Goal: Task Accomplishment & Management: Manage account settings

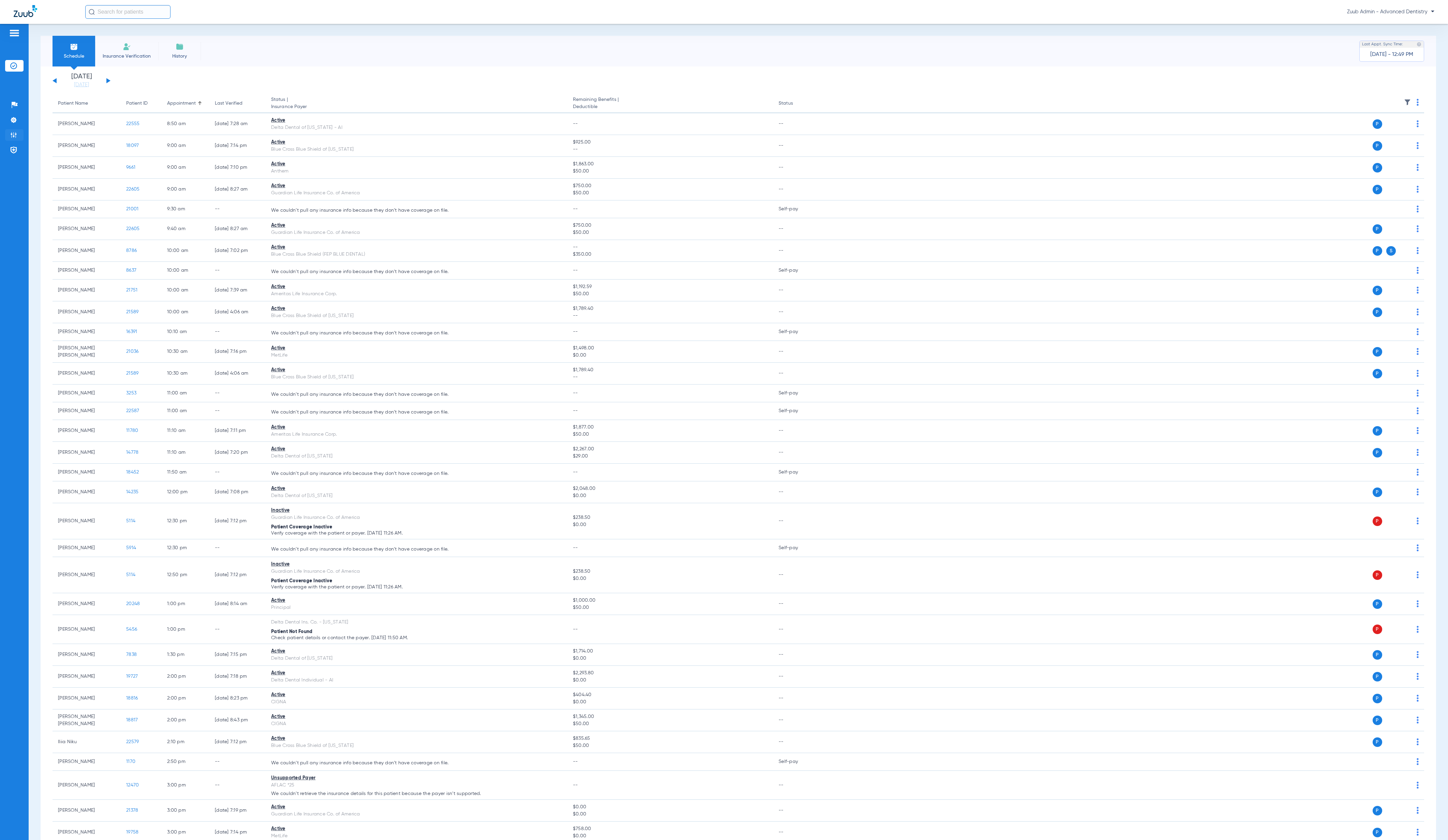
click at [17, 134] on li "Admin" at bounding box center [14, 135] width 18 height 12
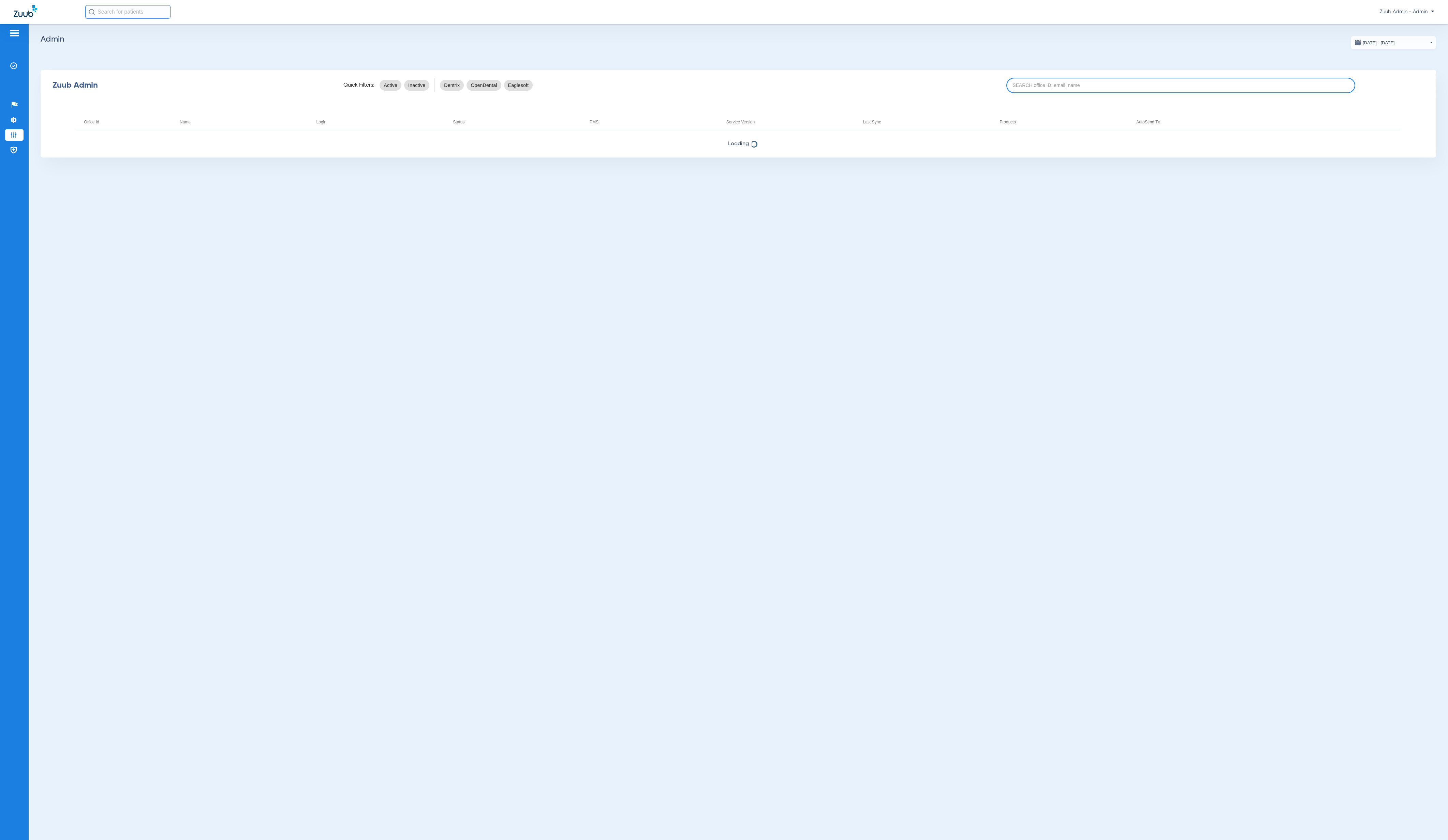
click at [1232, 87] on input at bounding box center [1181, 85] width 349 height 15
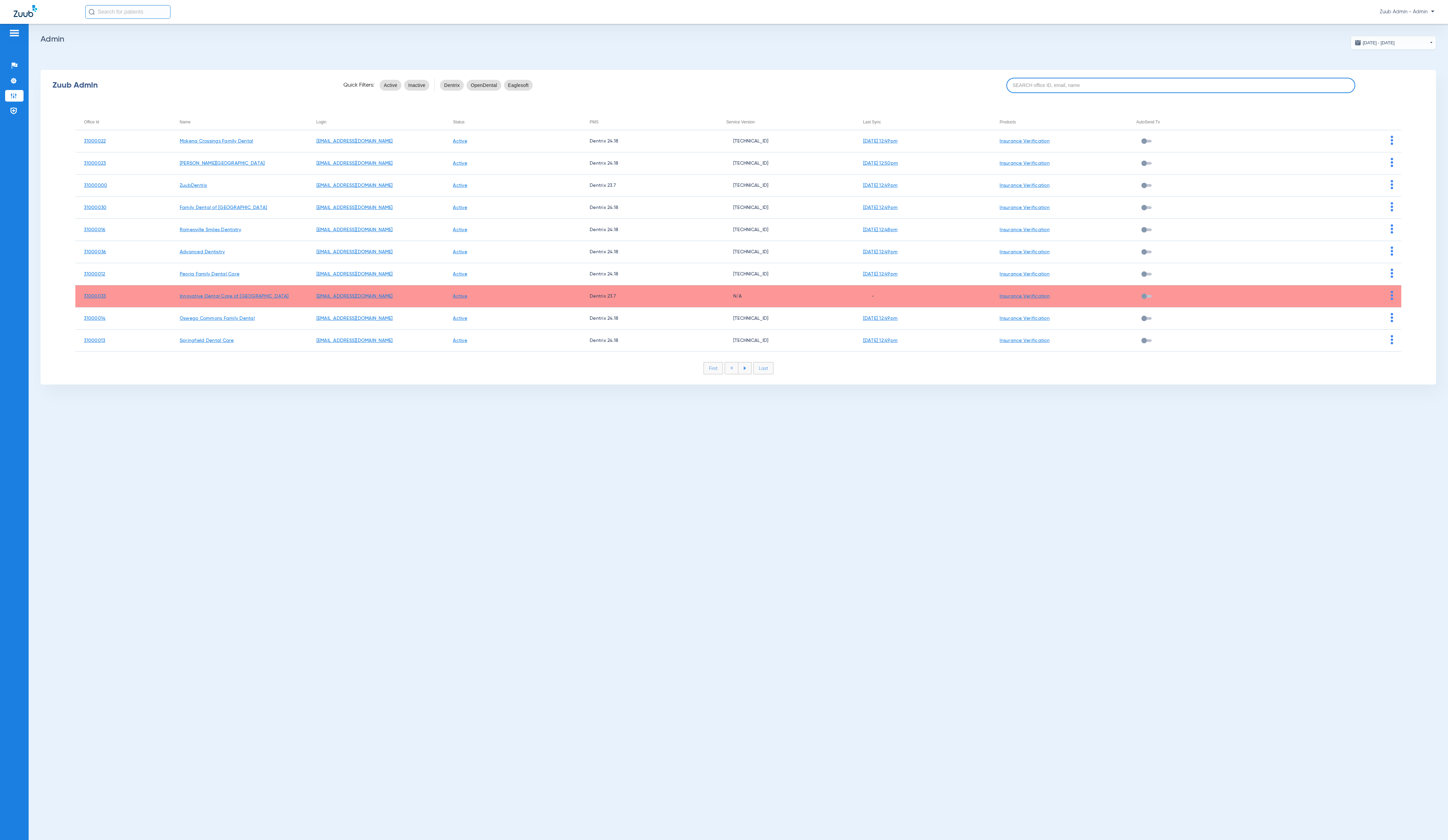
paste input "31000011"
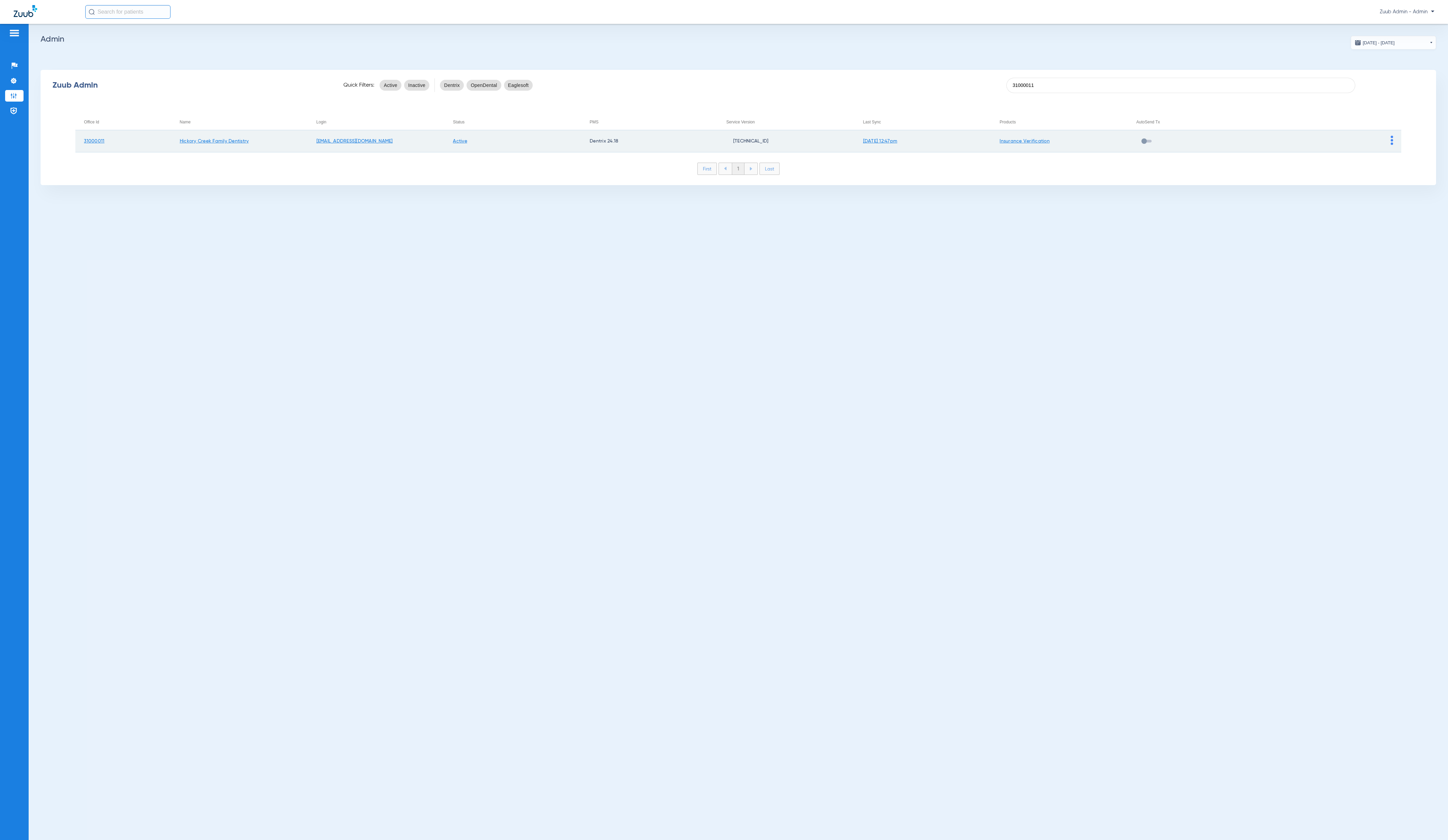
type input "31000011"
click at [1391, 141] on img at bounding box center [1392, 140] width 2 height 9
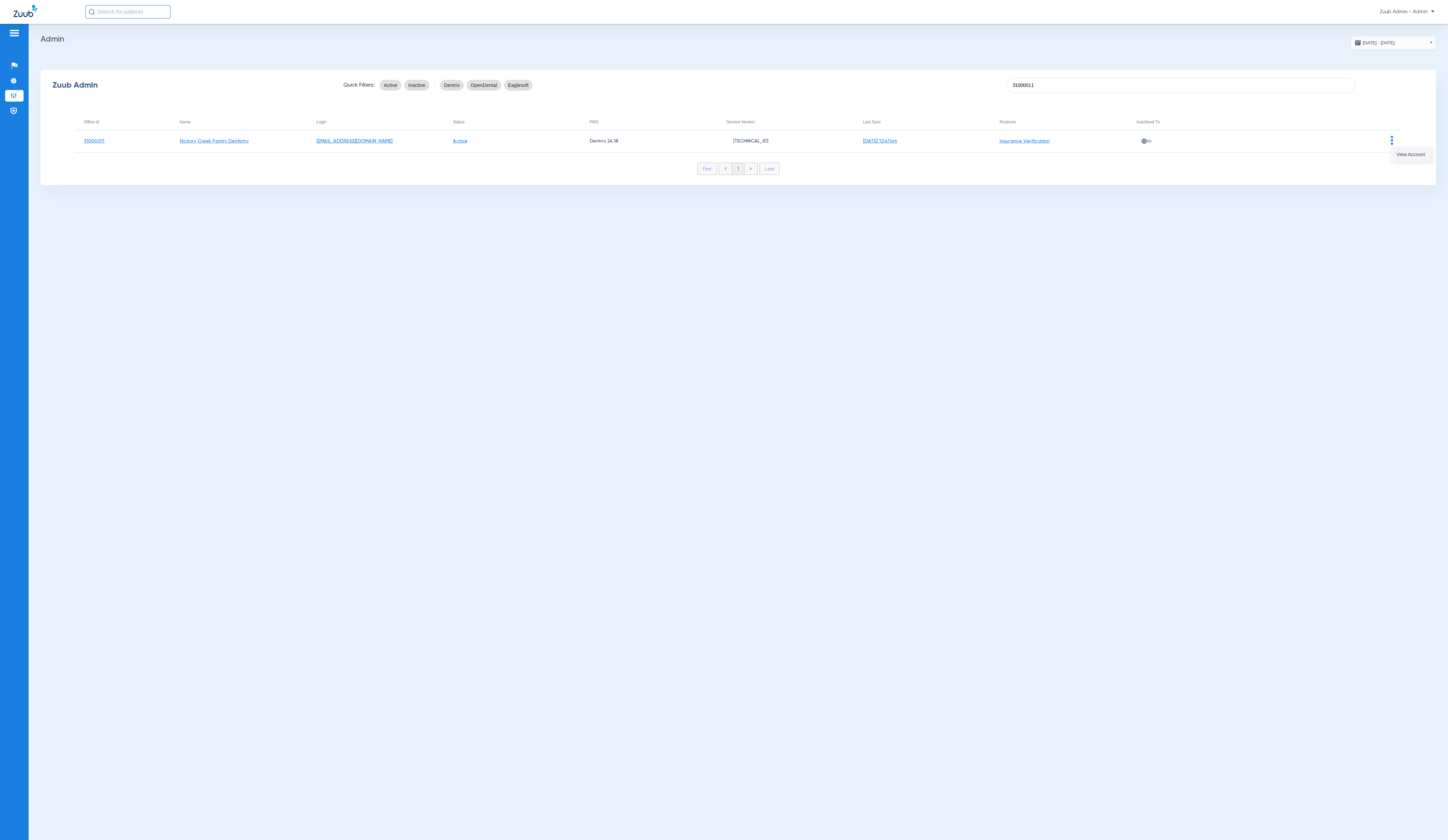
click at [1398, 157] on span "View Account" at bounding box center [1410, 154] width 29 height 5
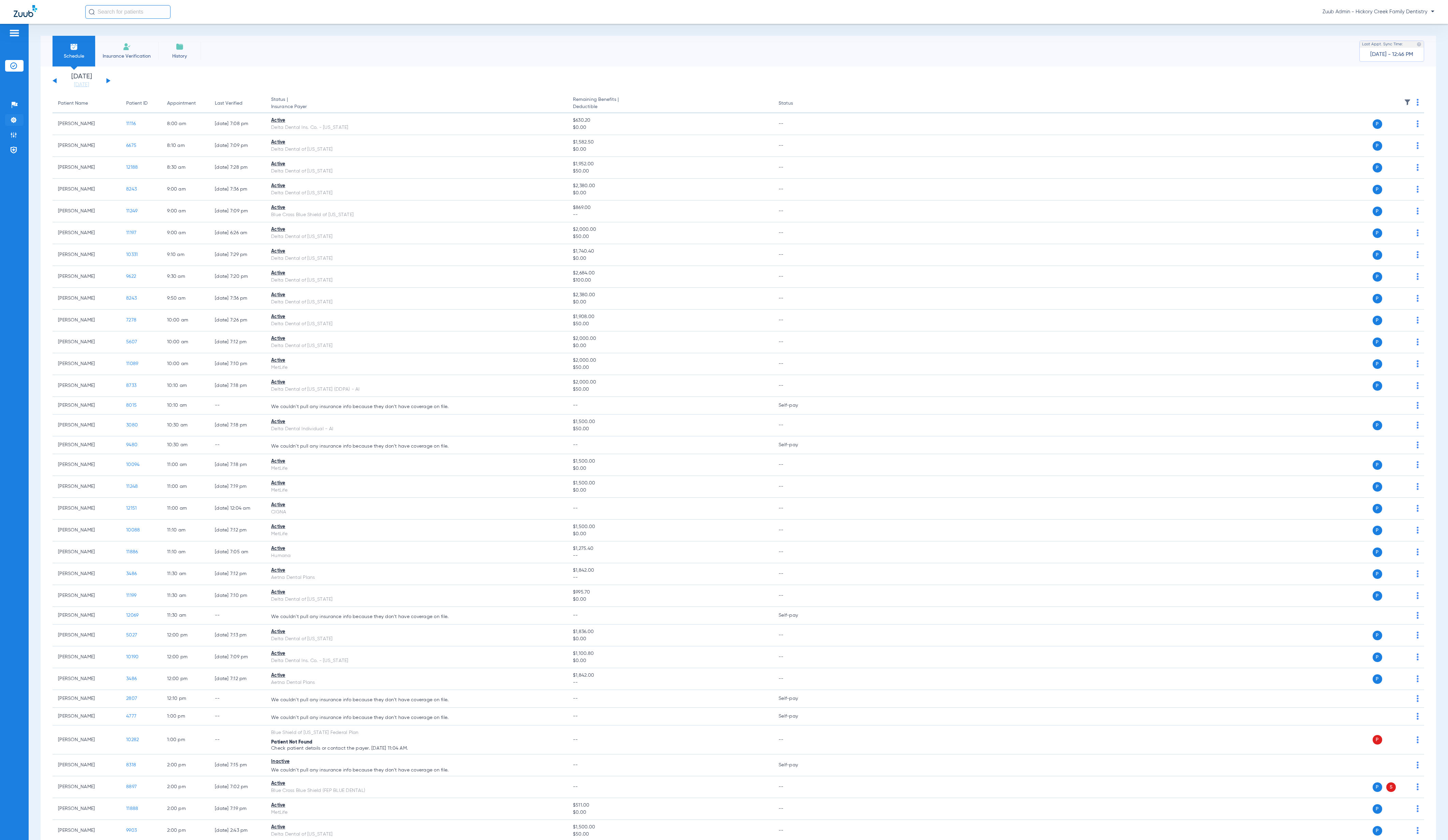
click at [20, 122] on li "Settings" at bounding box center [14, 120] width 18 height 12
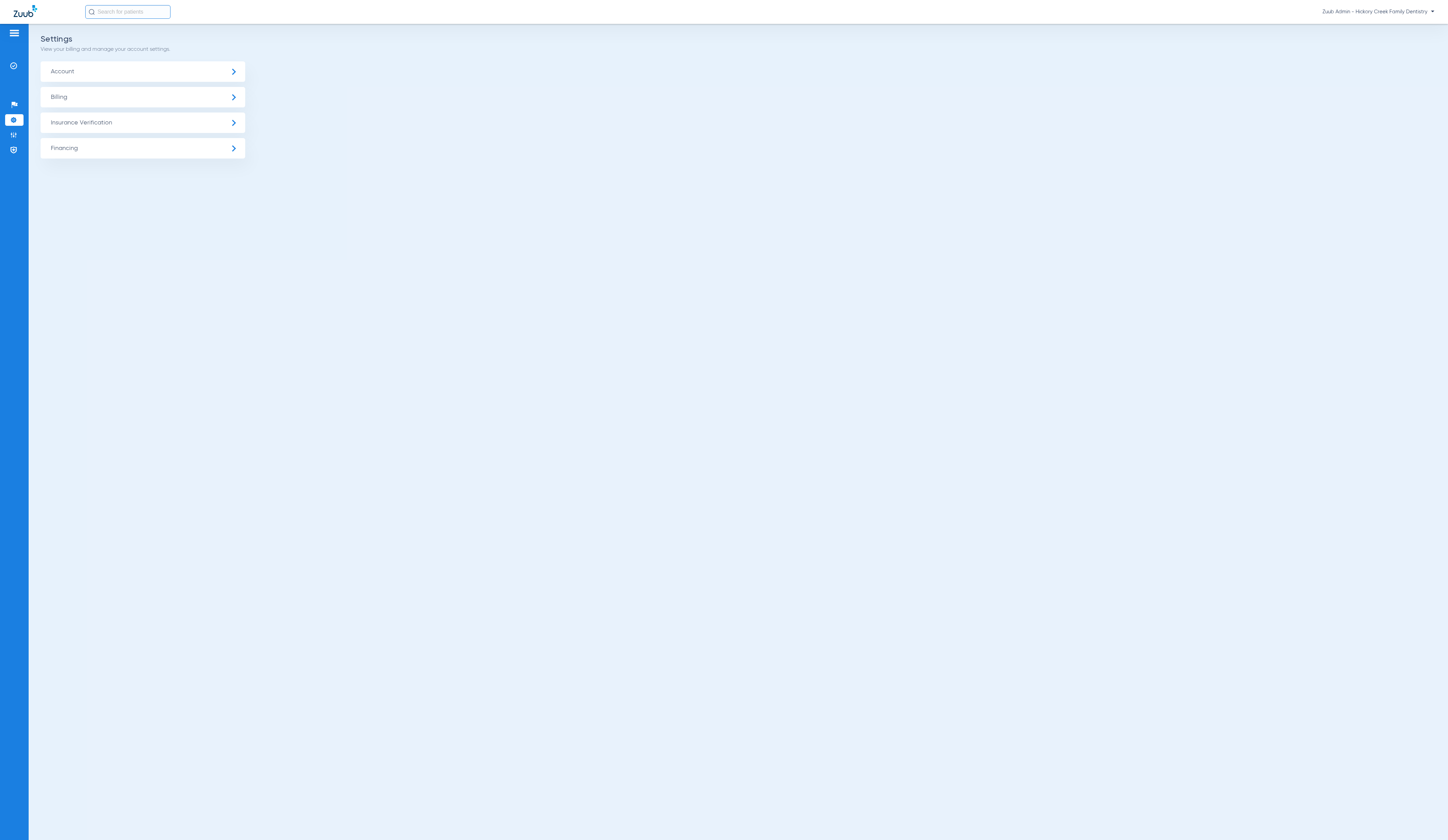
click at [95, 126] on span "Insurance Verification" at bounding box center [143, 123] width 205 height 21
click at [185, 171] on li "Insurance Payer Mapping" at bounding box center [143, 176] width 205 height 18
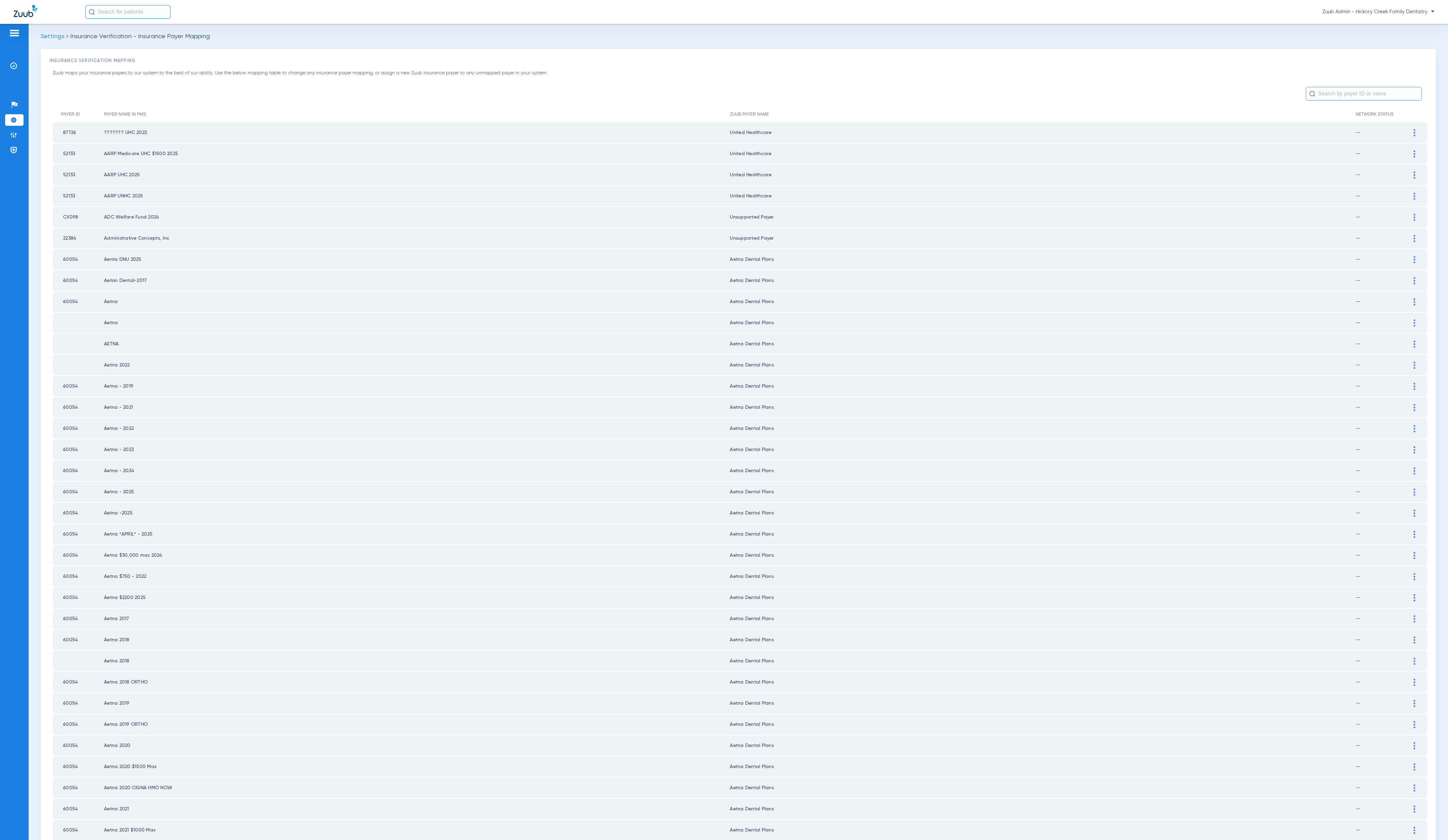
scroll to position [360, 0]
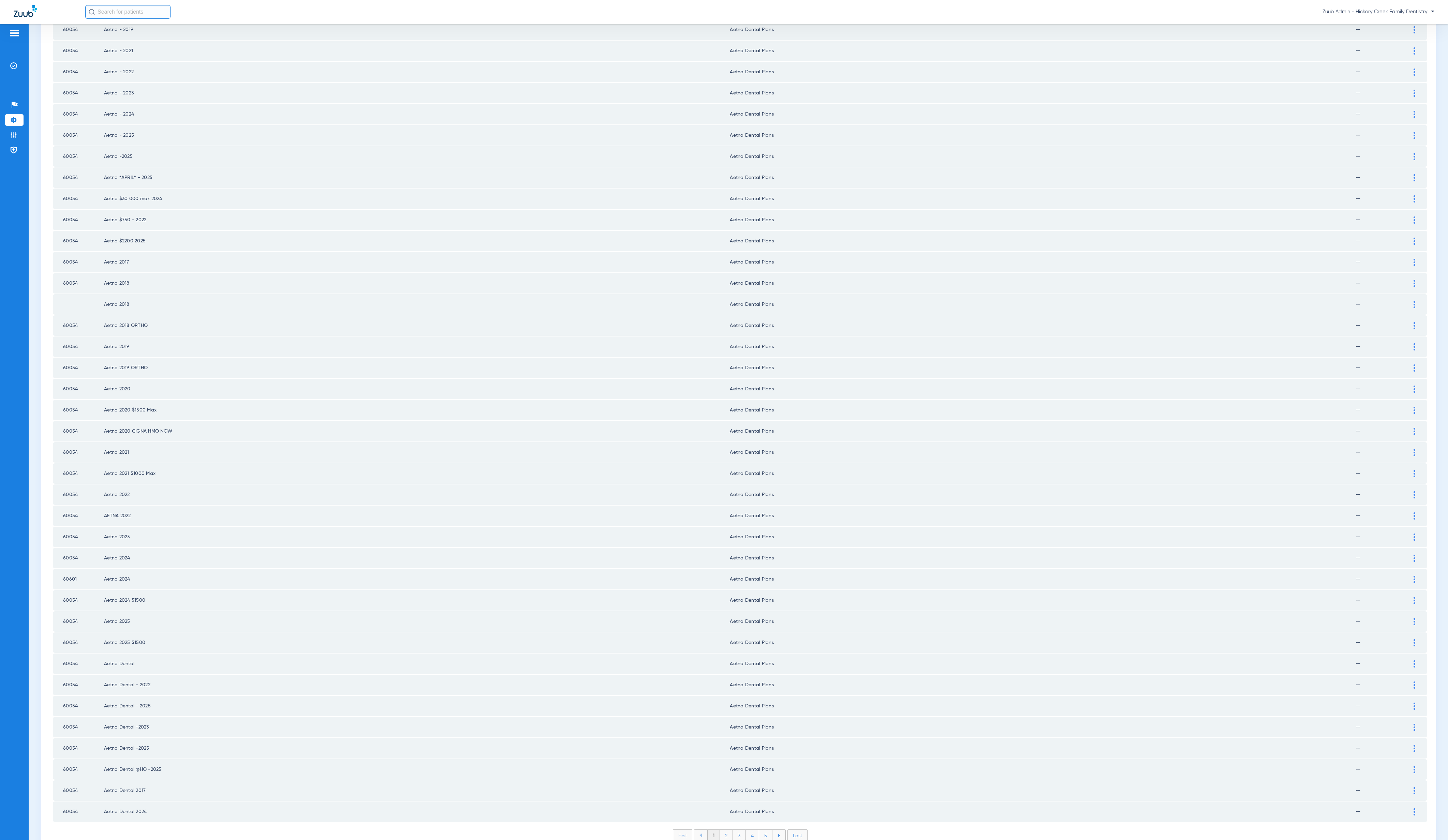
click at [721, 830] on li "2" at bounding box center [726, 835] width 13 height 12
click at [735, 830] on li "3" at bounding box center [739, 835] width 13 height 12
click at [746, 830] on li "4" at bounding box center [752, 835] width 13 height 12
click at [759, 830] on li "5" at bounding box center [766, 835] width 13 height 12
click at [760, 830] on li "6" at bounding box center [766, 835] width 13 height 12
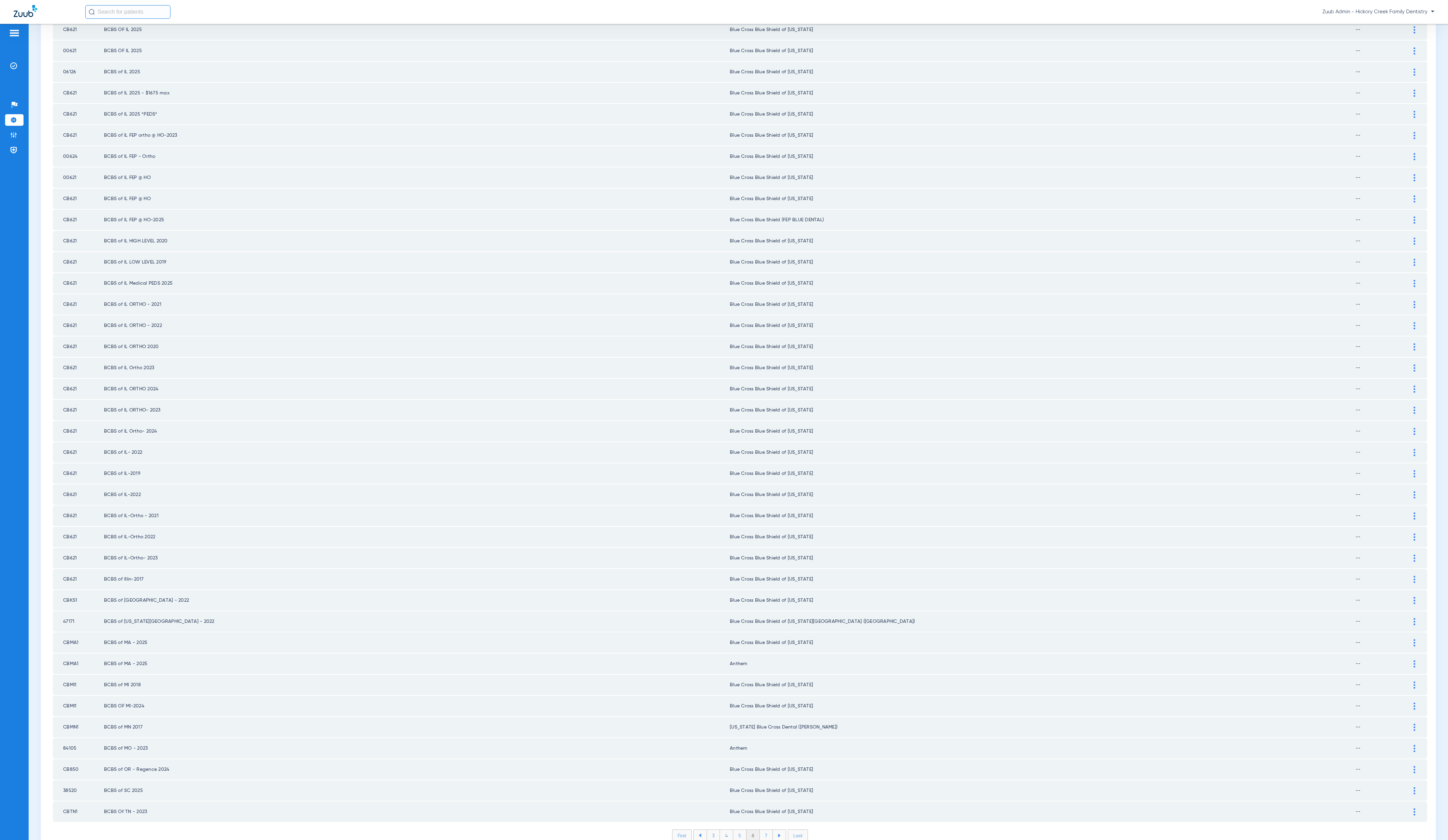
click at [764, 830] on li "7" at bounding box center [766, 835] width 13 height 12
click at [761, 830] on li "8" at bounding box center [766, 835] width 13 height 12
click at [763, 830] on li "9" at bounding box center [766, 835] width 13 height 12
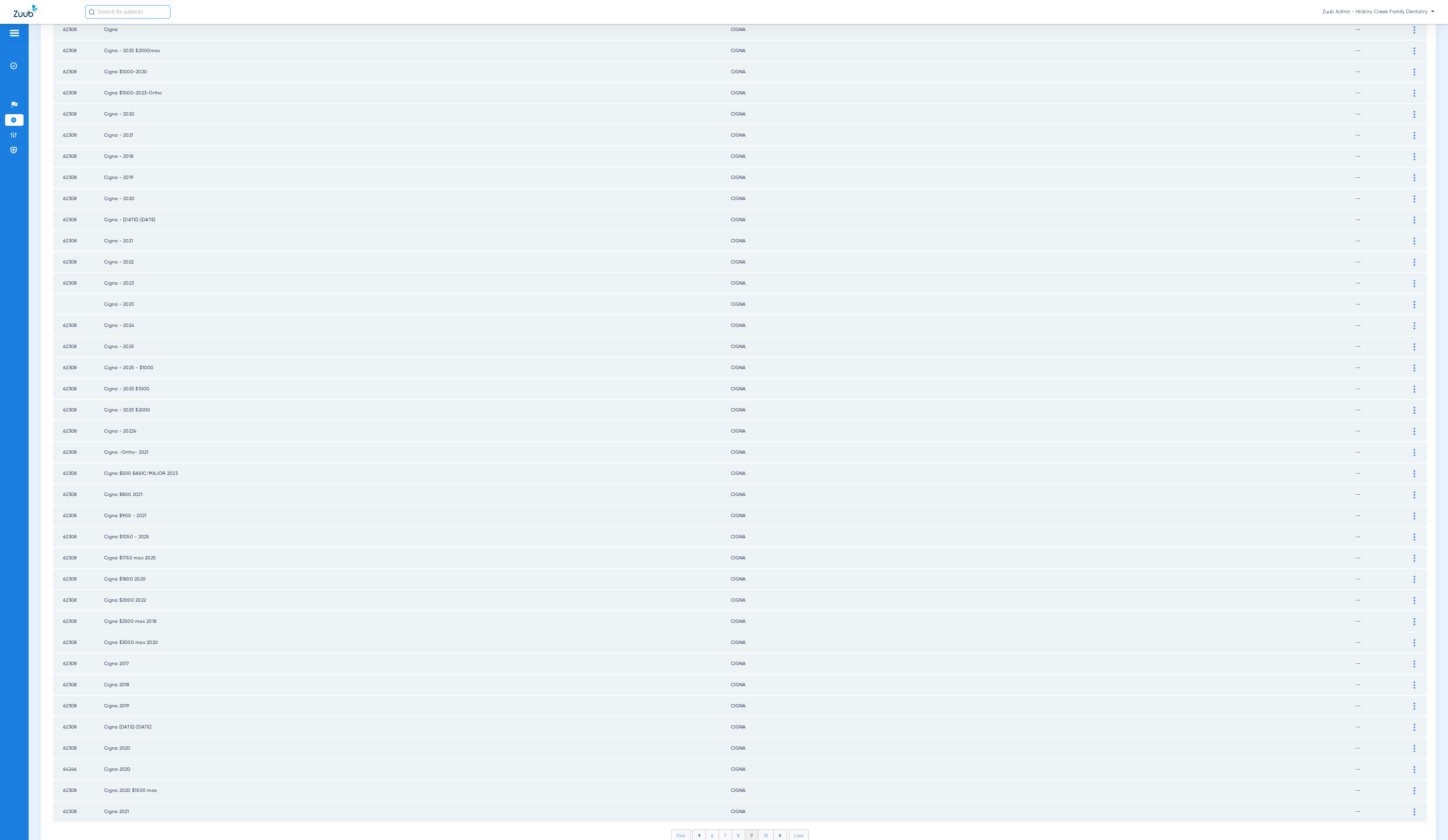
click at [758, 830] on li "10" at bounding box center [766, 835] width 15 height 12
click at [745, 830] on li "10" at bounding box center [752, 835] width 15 height 12
click at [760, 830] on li "11" at bounding box center [767, 835] width 14 height 12
click at [763, 830] on li "12" at bounding box center [768, 835] width 15 height 12
click at [762, 830] on li "13" at bounding box center [769, 835] width 15 height 12
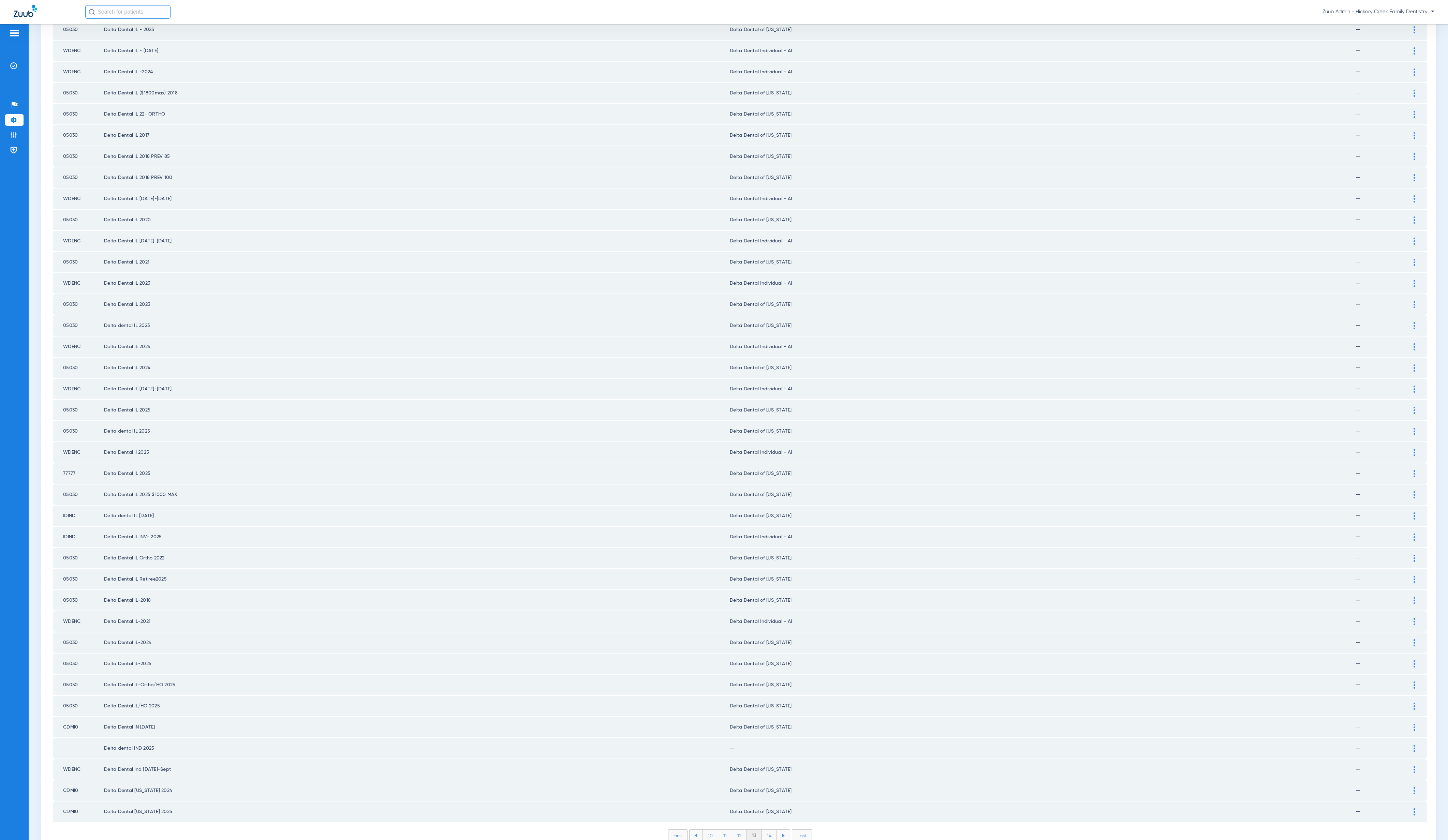
scroll to position [0, 0]
click at [1413, 745] on img at bounding box center [1414, 748] width 2 height 7
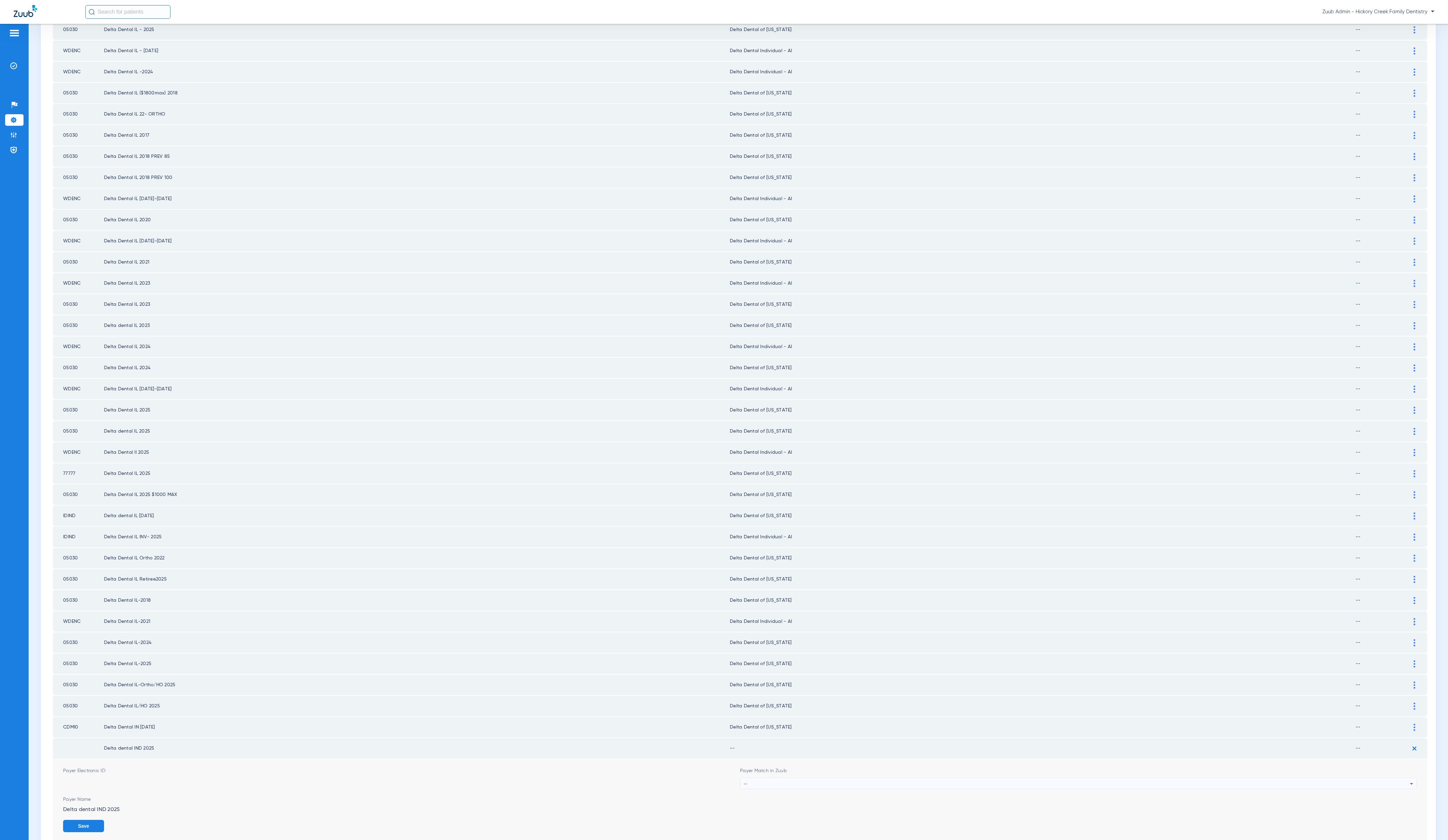
click at [925, 778] on div "--" at bounding box center [1077, 784] width 666 height 12
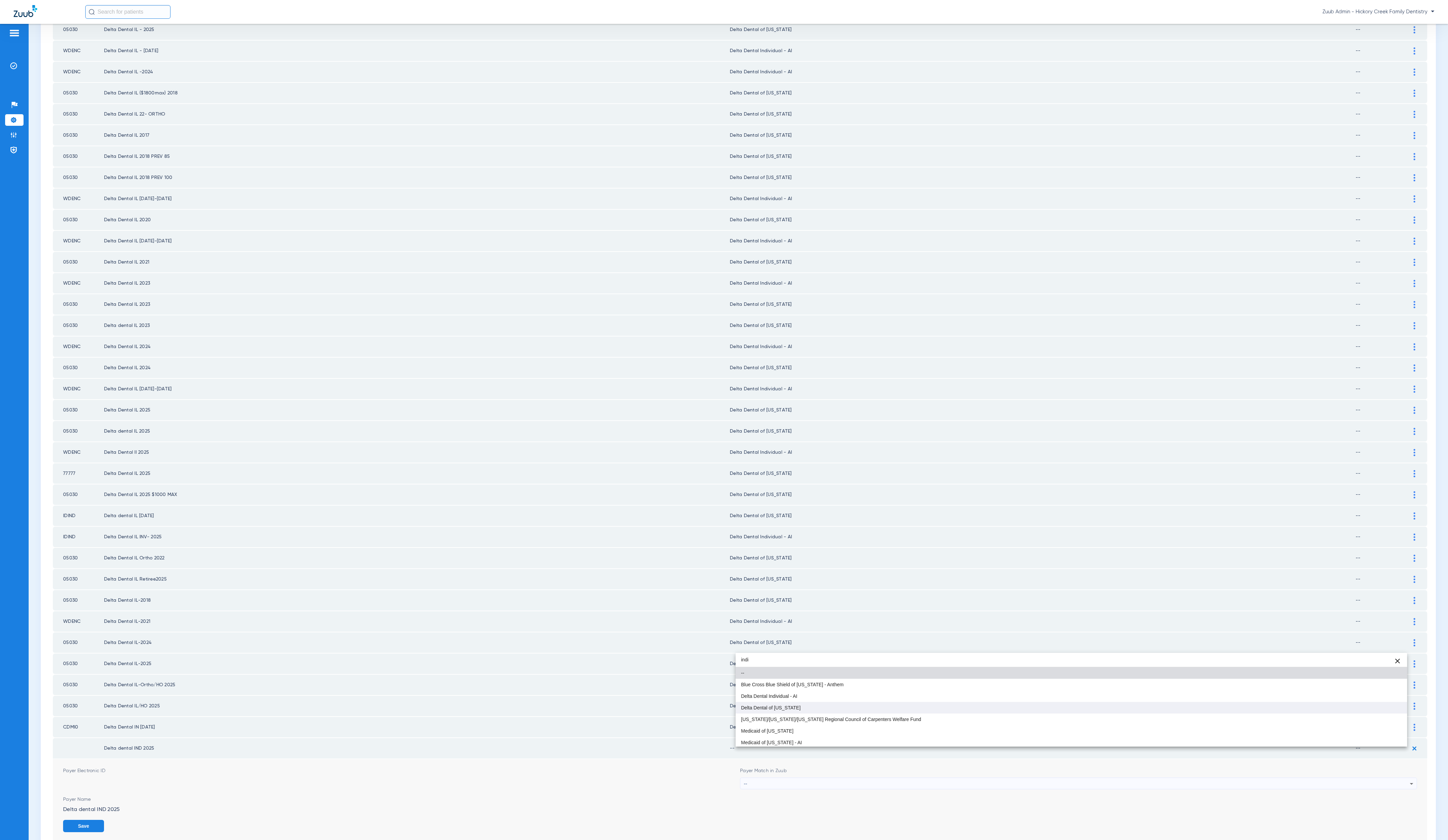
type input "indi"
click at [870, 708] on mat-option "Delta Dental of [US_STATE]" at bounding box center [1071, 708] width 671 height 12
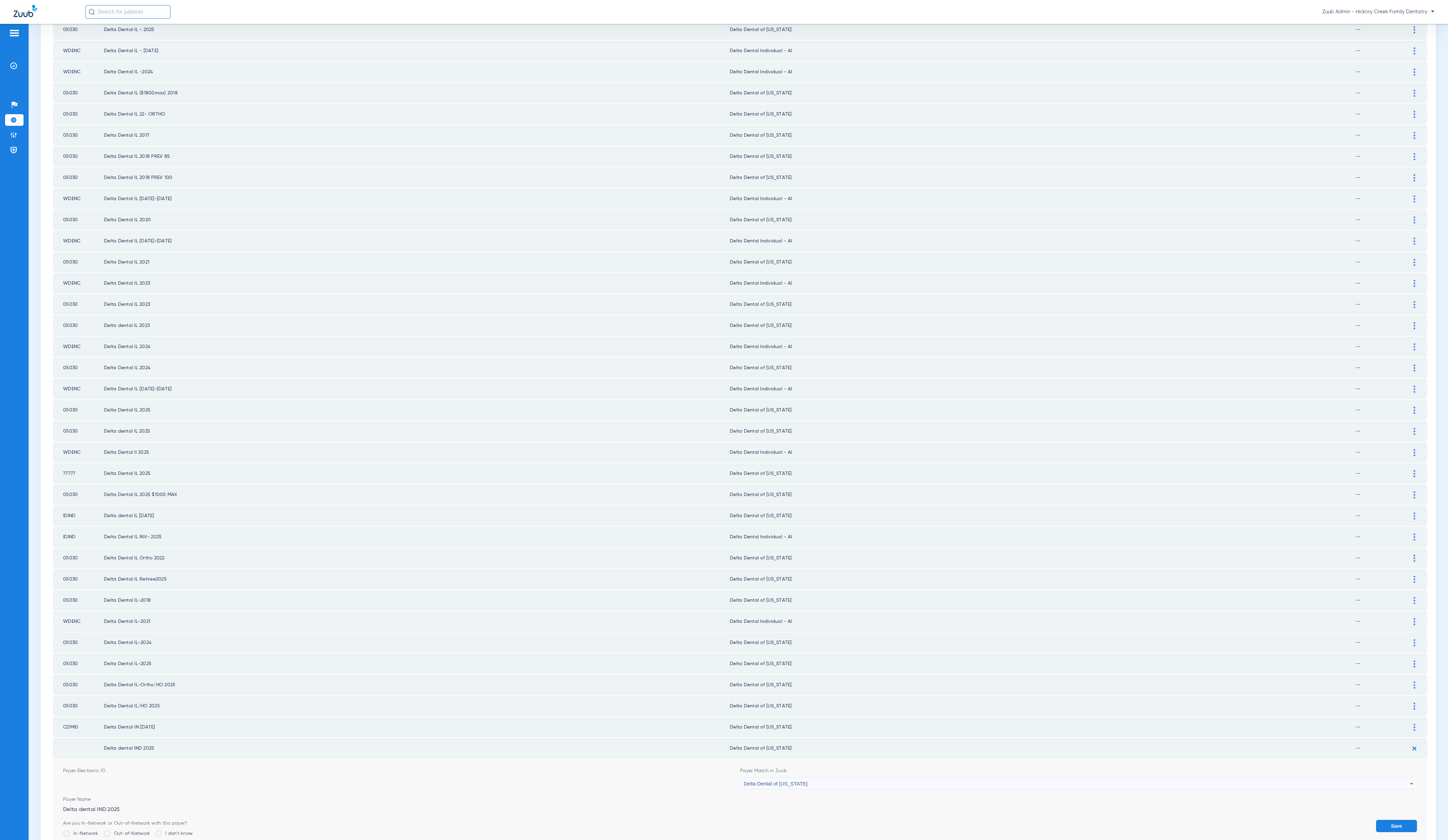
drag, startPoint x: 1381, startPoint y: 796, endPoint x: 1326, endPoint y: 795, distance: 55.0
click at [1381, 820] on button "Save" at bounding box center [1396, 826] width 41 height 12
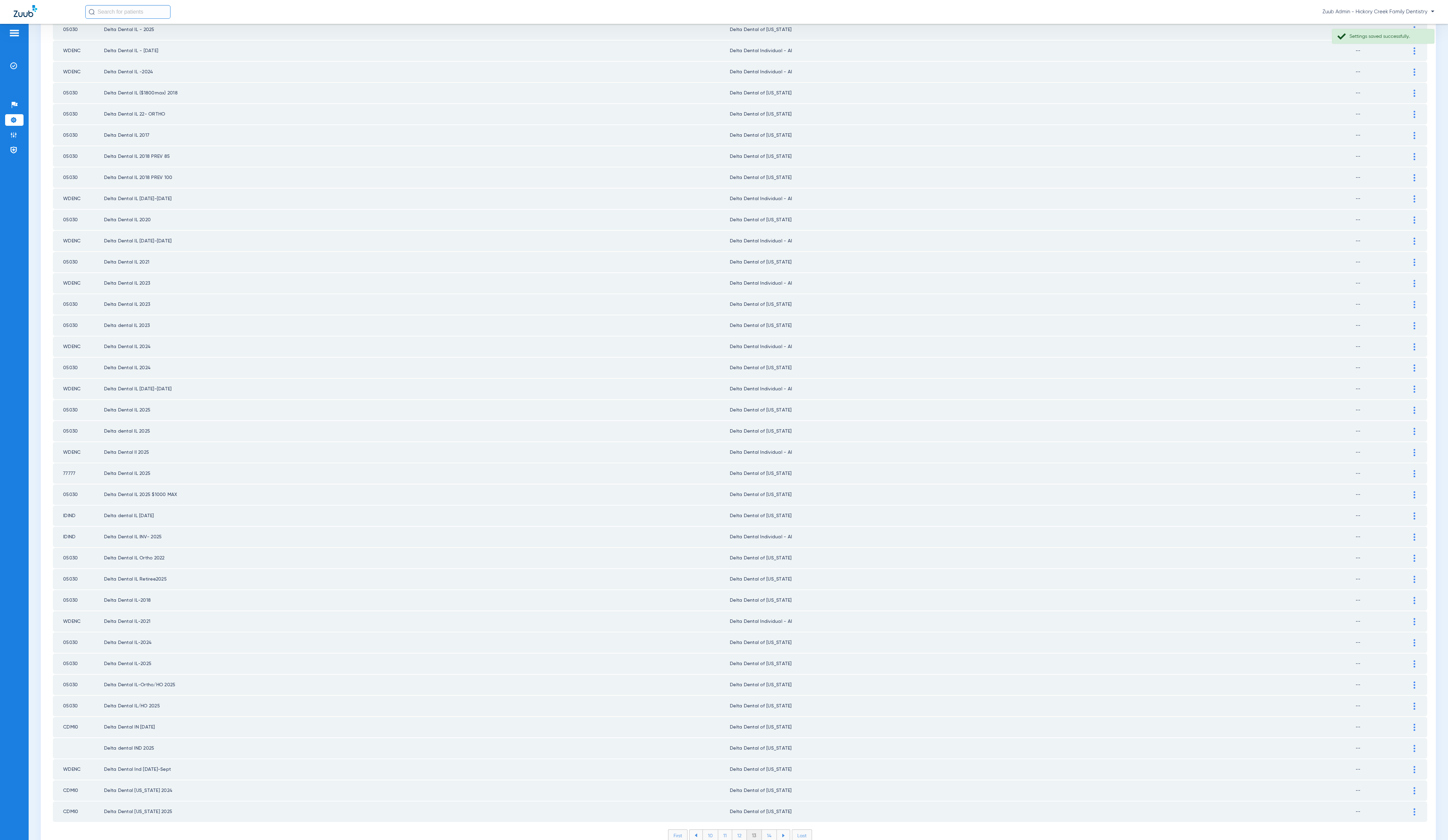
click at [765, 830] on li "14" at bounding box center [769, 835] width 15 height 12
click at [765, 830] on li "15" at bounding box center [769, 835] width 15 height 12
click at [765, 830] on li "16" at bounding box center [769, 835] width 15 height 12
click at [765, 830] on li "17" at bounding box center [770, 835] width 15 height 12
click at [765, 830] on li "18" at bounding box center [769, 835] width 15 height 12
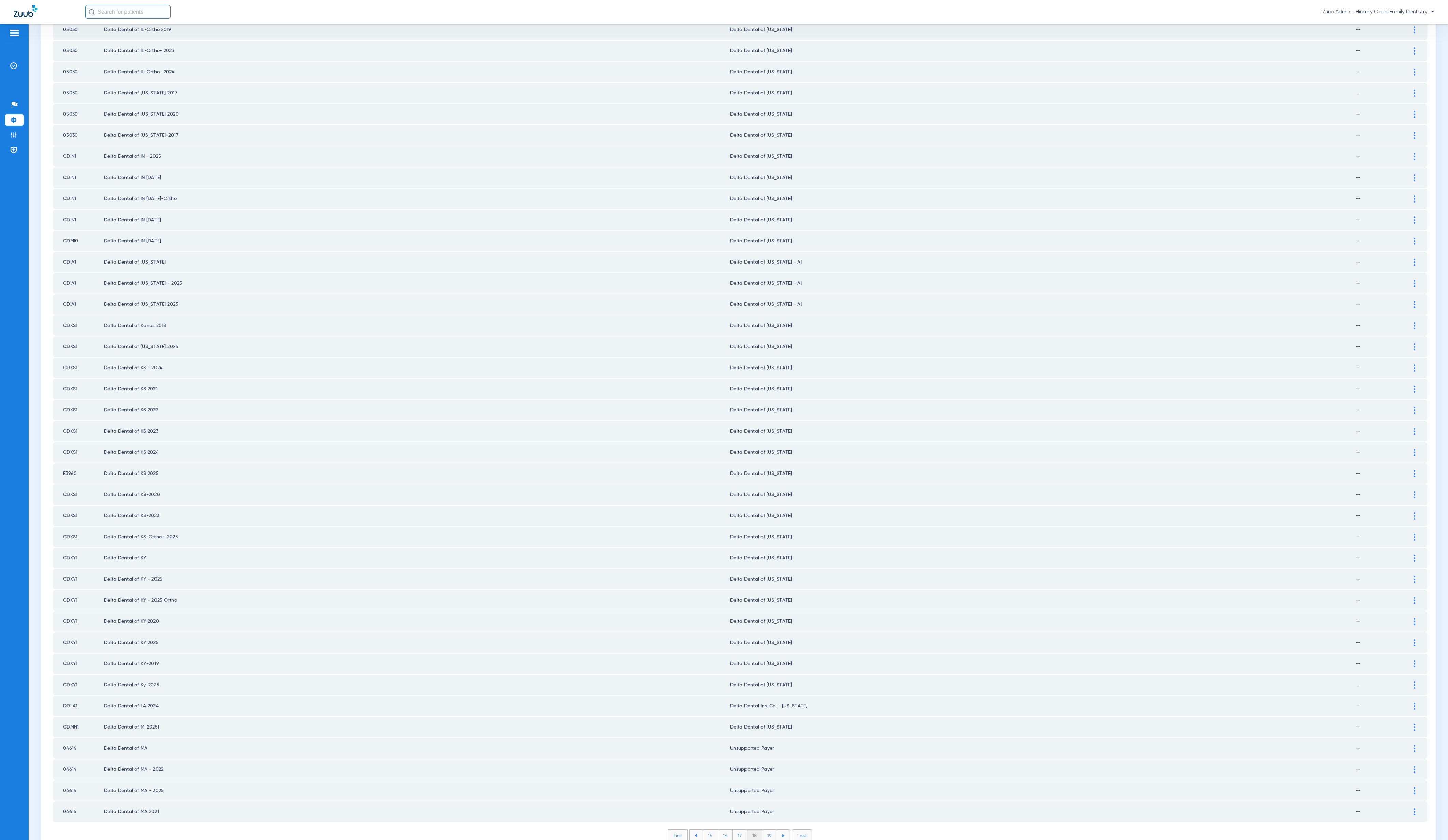
click at [765, 830] on li "19" at bounding box center [769, 835] width 15 height 12
click at [765, 830] on li "20" at bounding box center [769, 835] width 16 height 12
click at [765, 830] on li "21" at bounding box center [770, 835] width 15 height 12
click at [765, 830] on li "22" at bounding box center [770, 835] width 15 height 12
click at [765, 830] on li "23" at bounding box center [770, 835] width 15 height 12
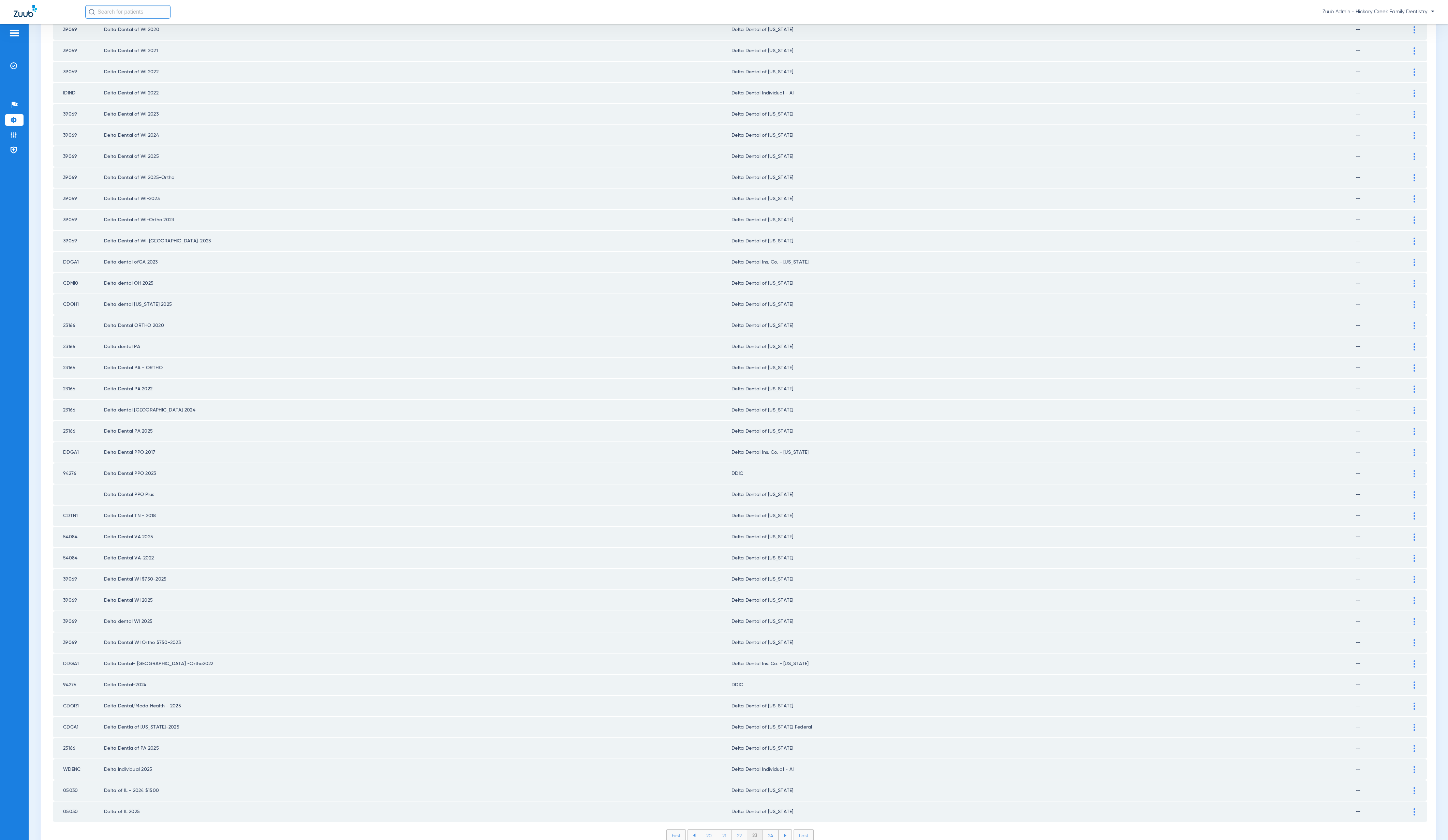
click at [765, 830] on li "24" at bounding box center [771, 835] width 16 height 12
click at [765, 830] on li "25" at bounding box center [770, 835] width 16 height 12
click at [765, 830] on li "26" at bounding box center [770, 835] width 15 height 12
click at [765, 830] on li "27" at bounding box center [771, 835] width 15 height 12
click at [765, 830] on li "28" at bounding box center [771, 835] width 16 height 12
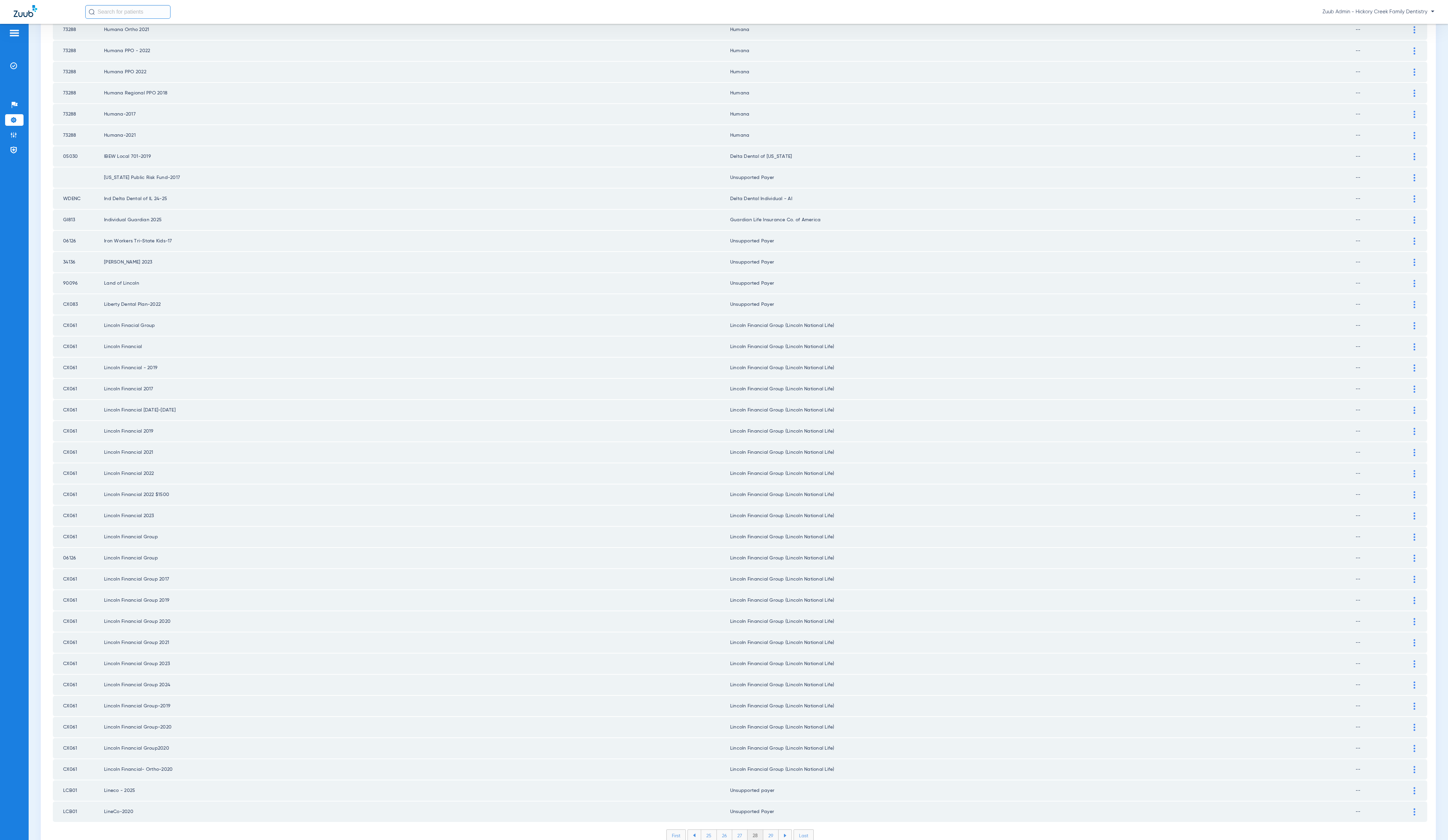
click at [765, 830] on li "29" at bounding box center [770, 835] width 15 height 12
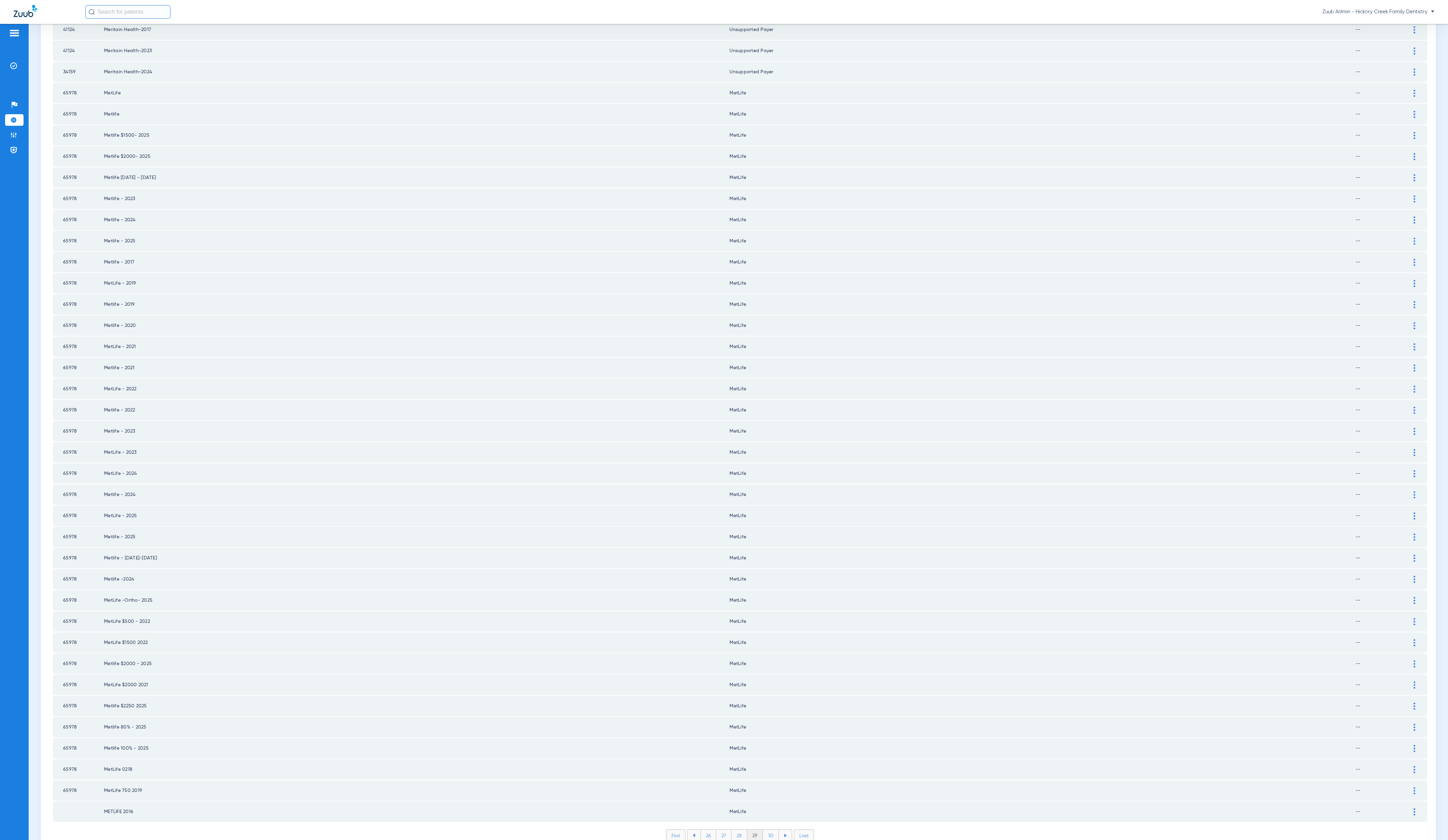
click at [765, 830] on li "30" at bounding box center [771, 835] width 16 height 12
click at [765, 830] on li "31" at bounding box center [771, 835] width 15 height 12
click at [765, 830] on li "32" at bounding box center [770, 835] width 15 height 12
click at [765, 830] on li "33" at bounding box center [770, 835] width 15 height 12
click at [765, 830] on li "34" at bounding box center [771, 835] width 16 height 12
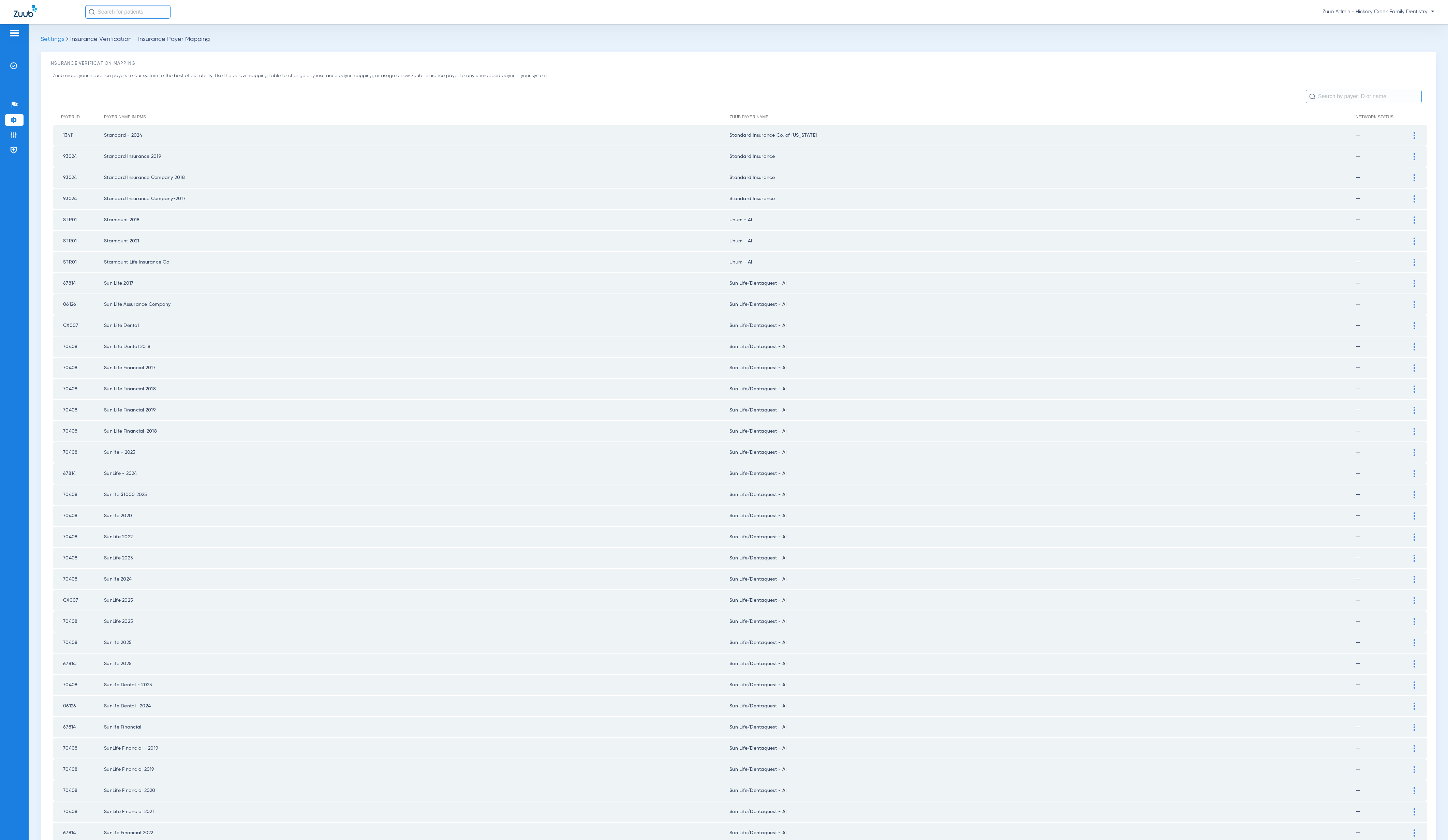
click at [765, 822] on td "Sun Life/Dentaquest - AI" at bounding box center [1043, 833] width 626 height 21
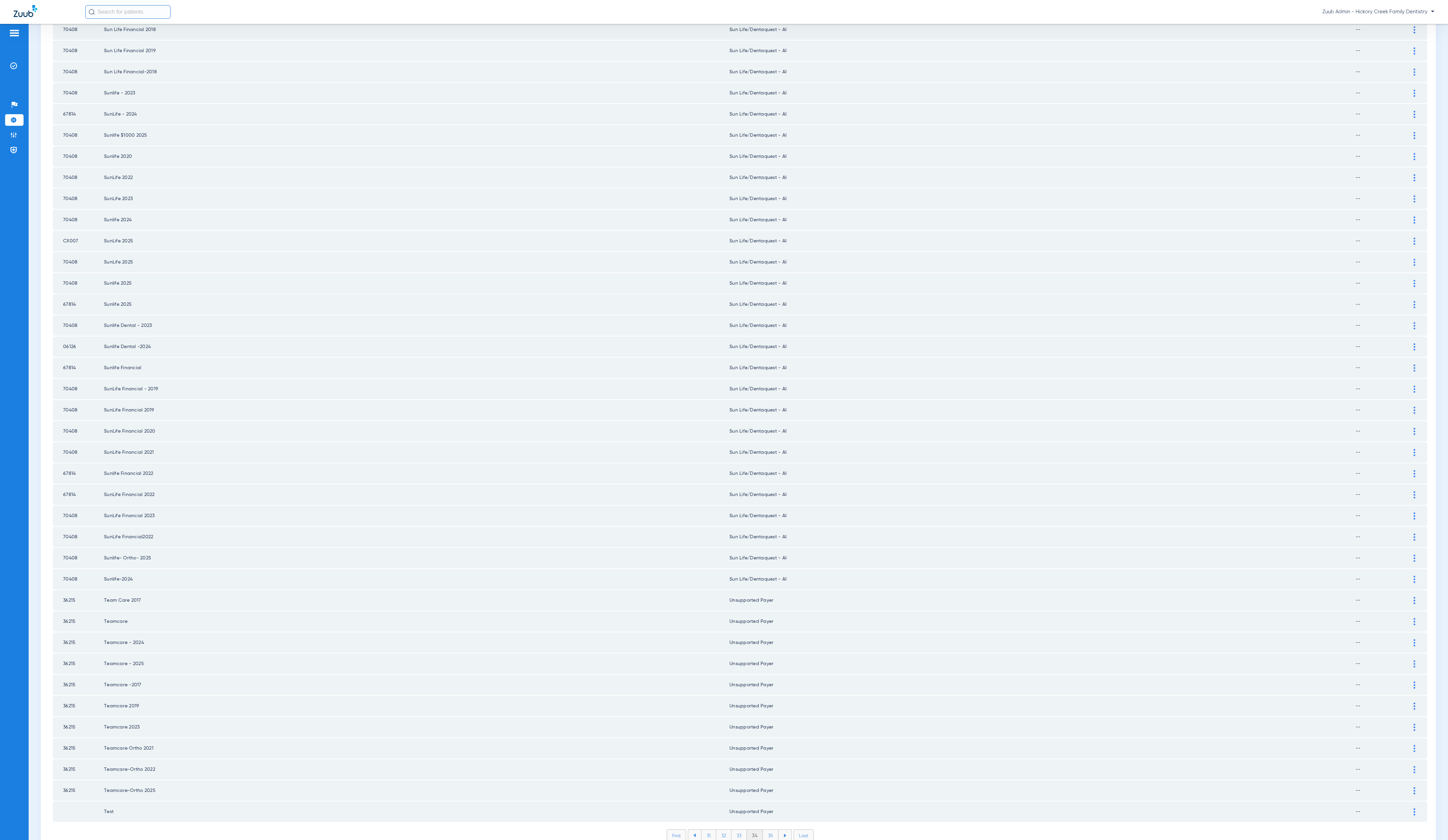
click at [765, 830] on li "35" at bounding box center [771, 835] width 16 height 12
click at [766, 830] on li "36" at bounding box center [771, 835] width 15 height 12
click at [766, 830] on li "37" at bounding box center [771, 835] width 15 height 12
click at [766, 830] on li "38" at bounding box center [771, 835] width 16 height 12
click at [766, 830] on li "39" at bounding box center [771, 835] width 15 height 12
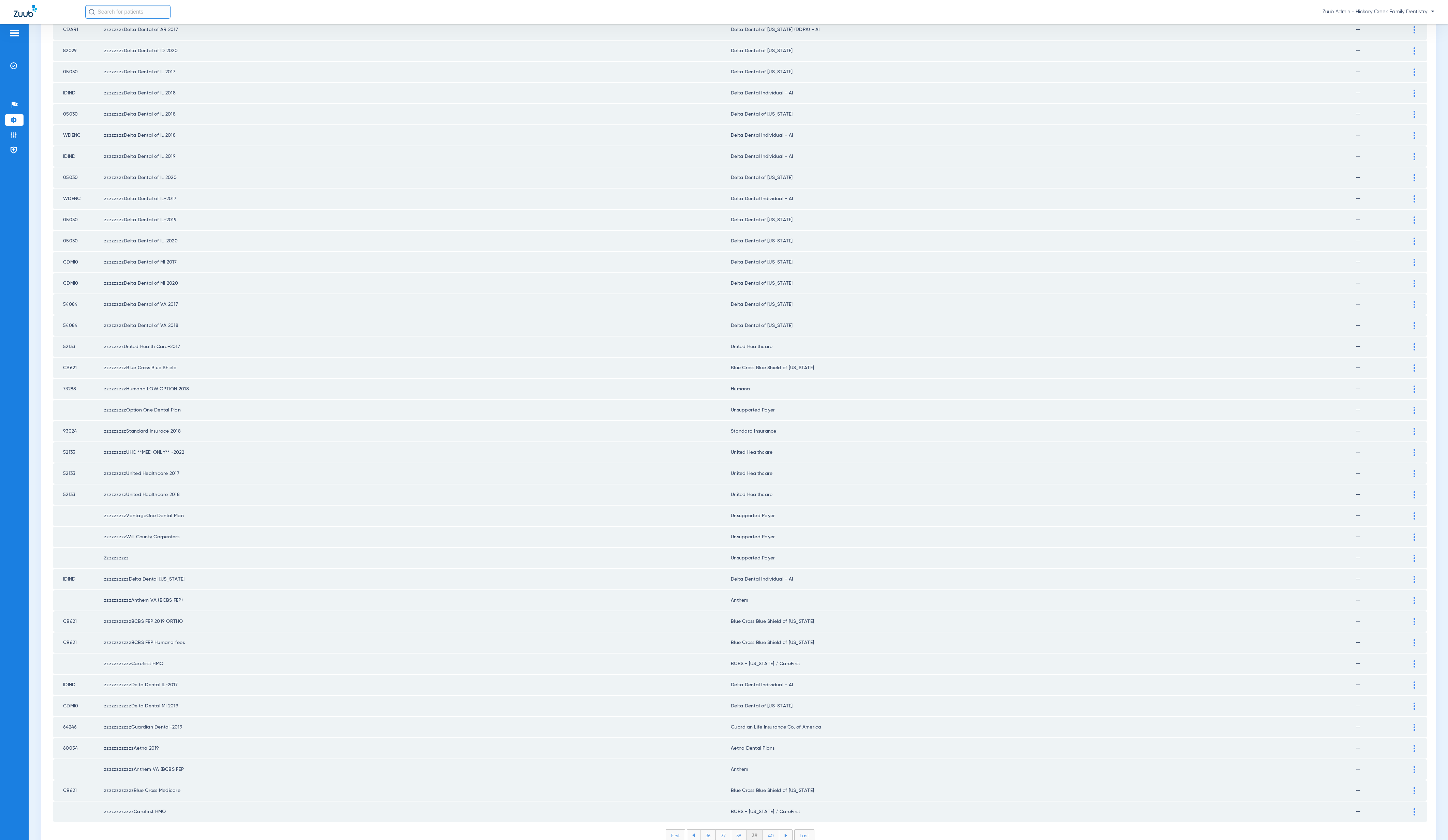
click at [766, 830] on li "40" at bounding box center [771, 835] width 16 height 12
click at [766, 825] on li "40" at bounding box center [770, 831] width 16 height 12
